Goal: Find specific page/section: Find specific page/section

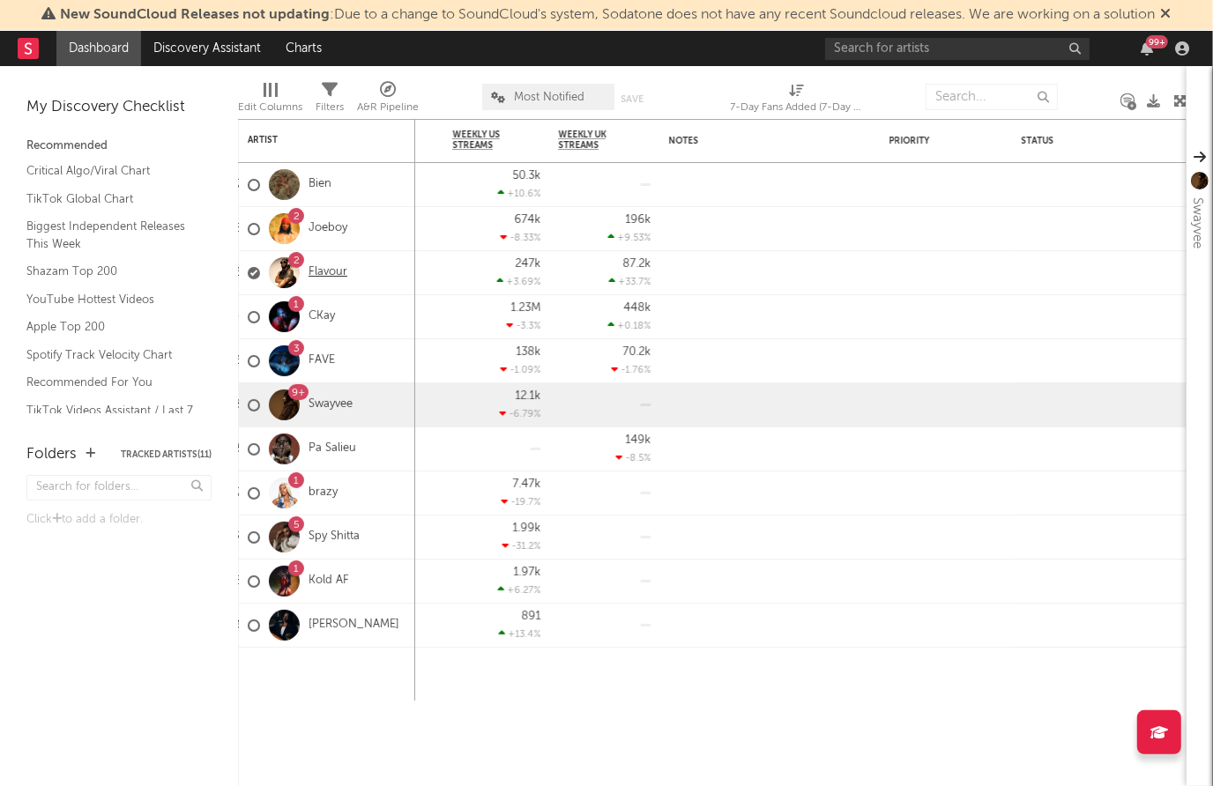
click at [331, 269] on link "Flavour" at bounding box center [328, 272] width 39 height 15
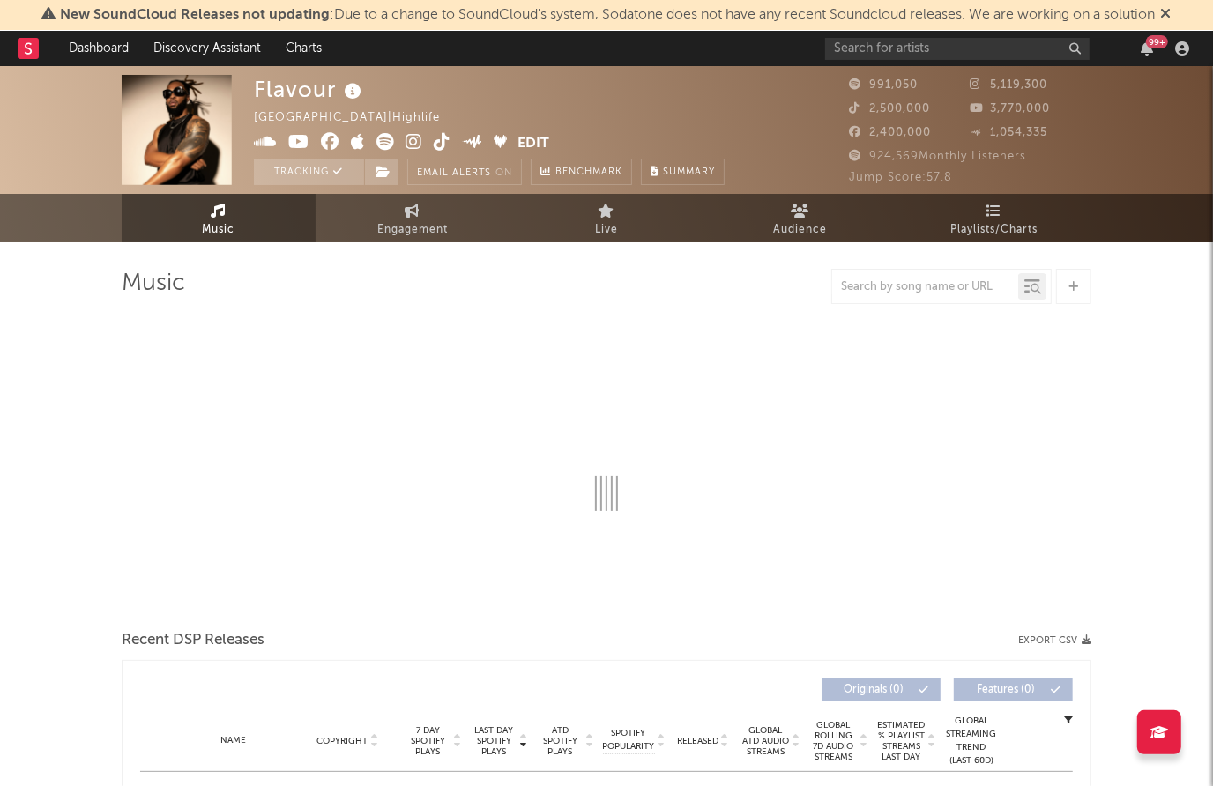
select select "6m"
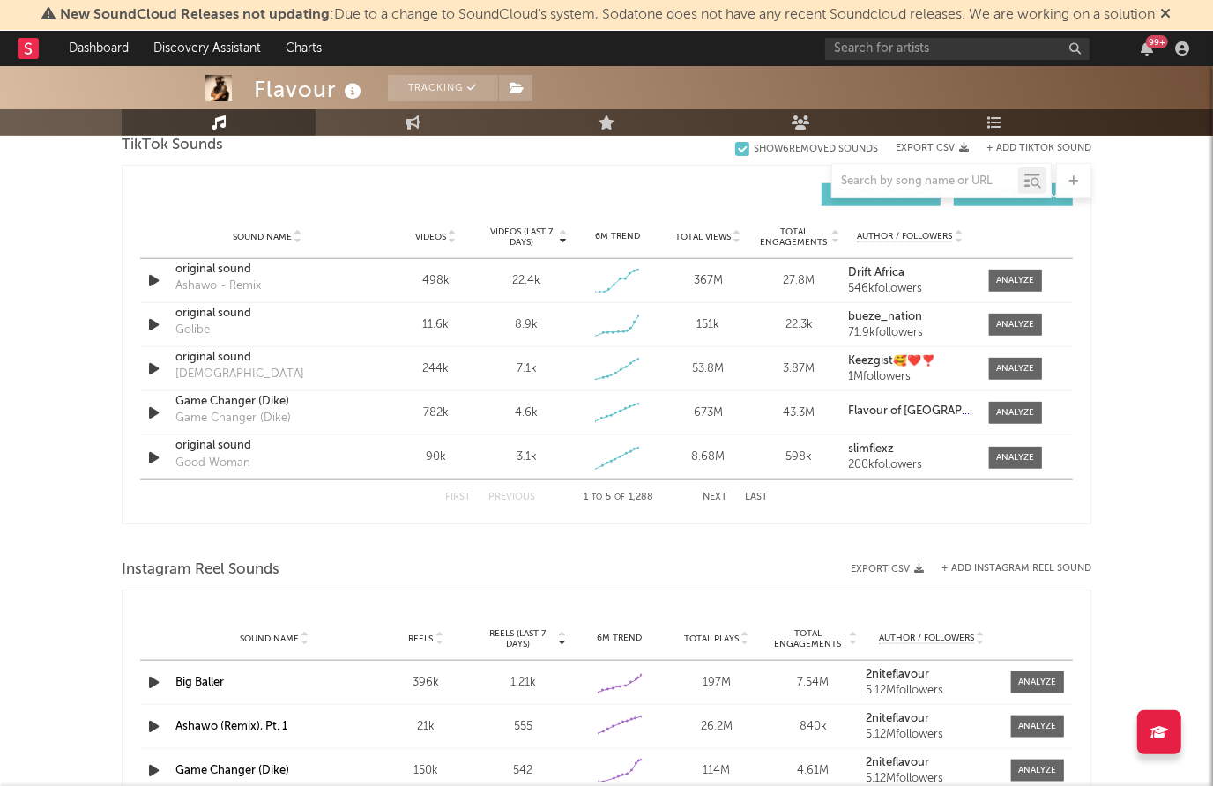
scroll to position [1212, 0]
